Goal: Find specific page/section: Find specific page/section

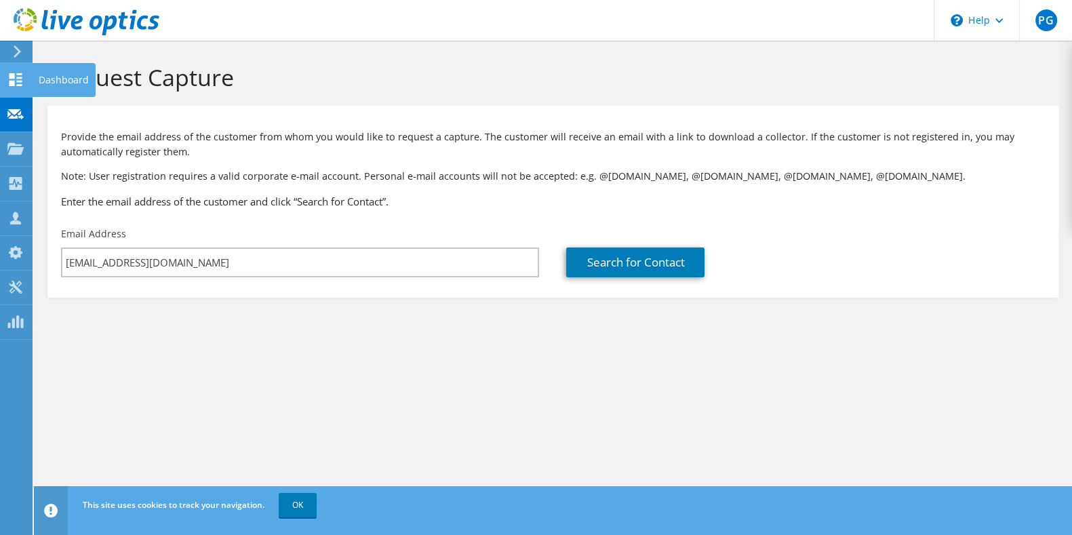
click at [54, 66] on div "Dashboard" at bounding box center [64, 80] width 64 height 34
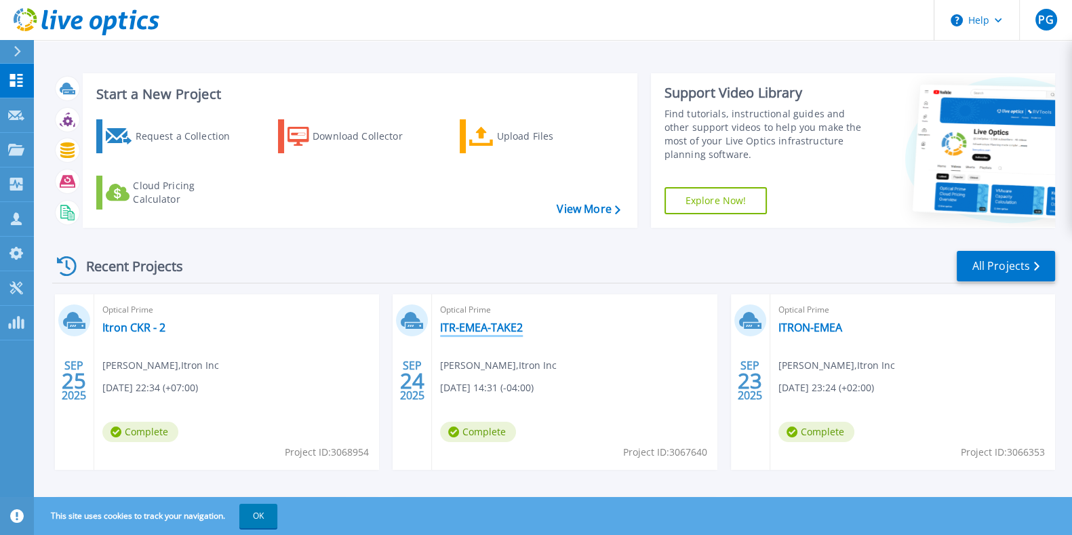
click at [454, 329] on link "ITR-EMEA-TAKE2" at bounding box center [481, 328] width 83 height 14
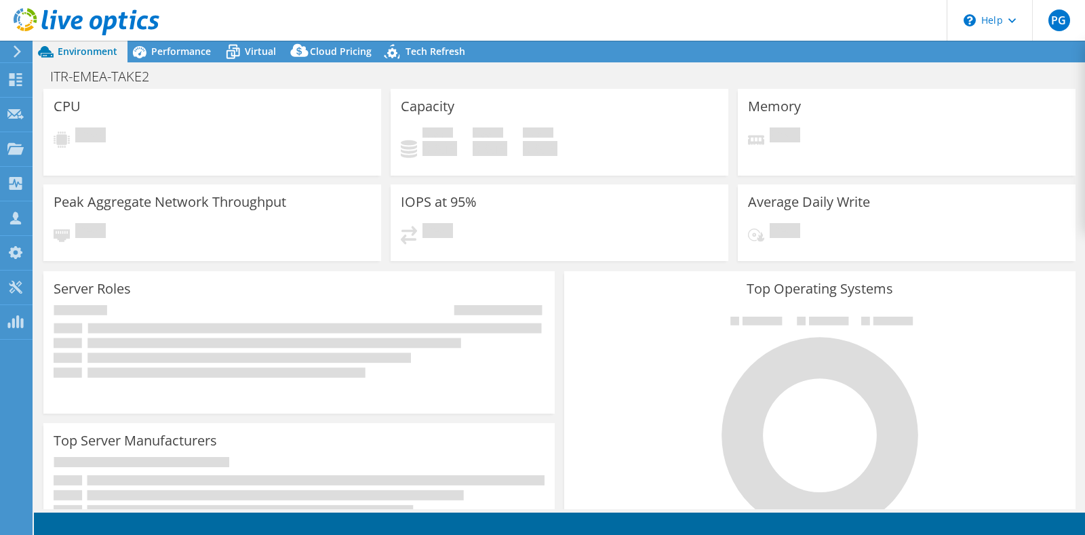
select select "USD"
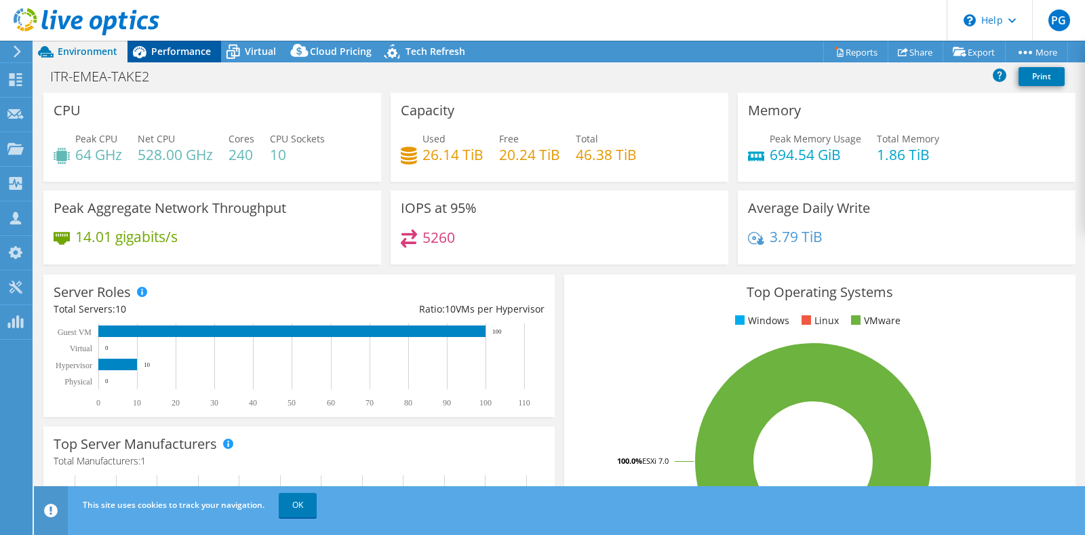
click at [152, 53] on span "Performance" at bounding box center [181, 51] width 60 height 13
